Goal: Transaction & Acquisition: Purchase product/service

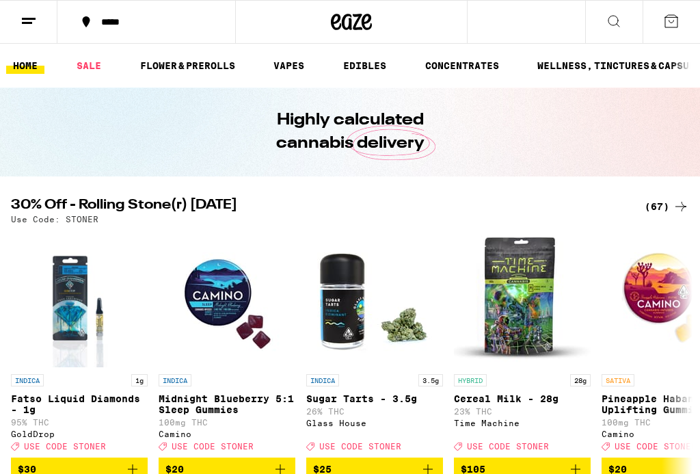
click at [608, 27] on icon at bounding box center [614, 21] width 16 height 16
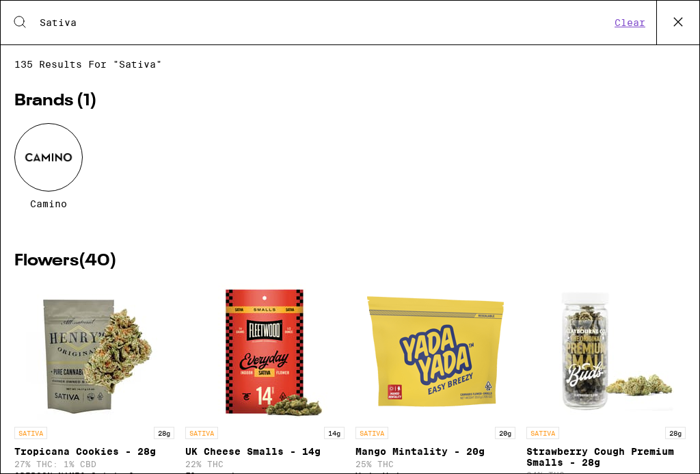
type input "Sativa"
